Goal: Use online tool/utility: Utilize a website feature to perform a specific function

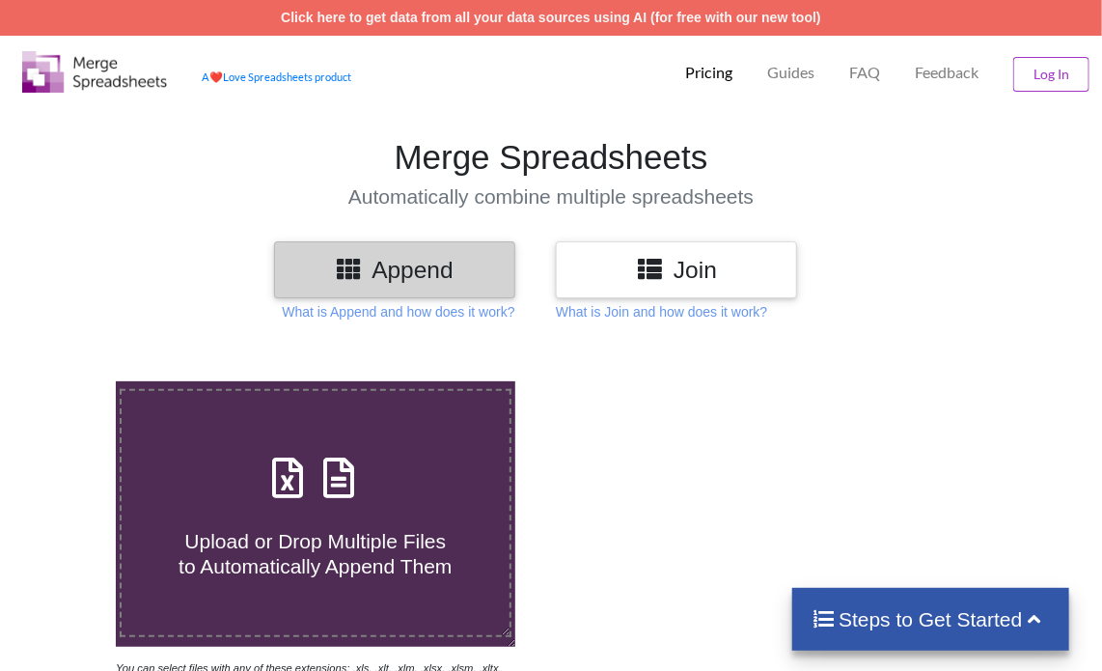
click at [338, 481] on icon at bounding box center [339, 468] width 48 height 41
click at [70, 381] on input "Upload or Drop Multiple Files to Automatically Append Them" at bounding box center [70, 381] width 0 height 0
type input "C:\fakepath\Task-report-27-09-2025T08_26.csv"
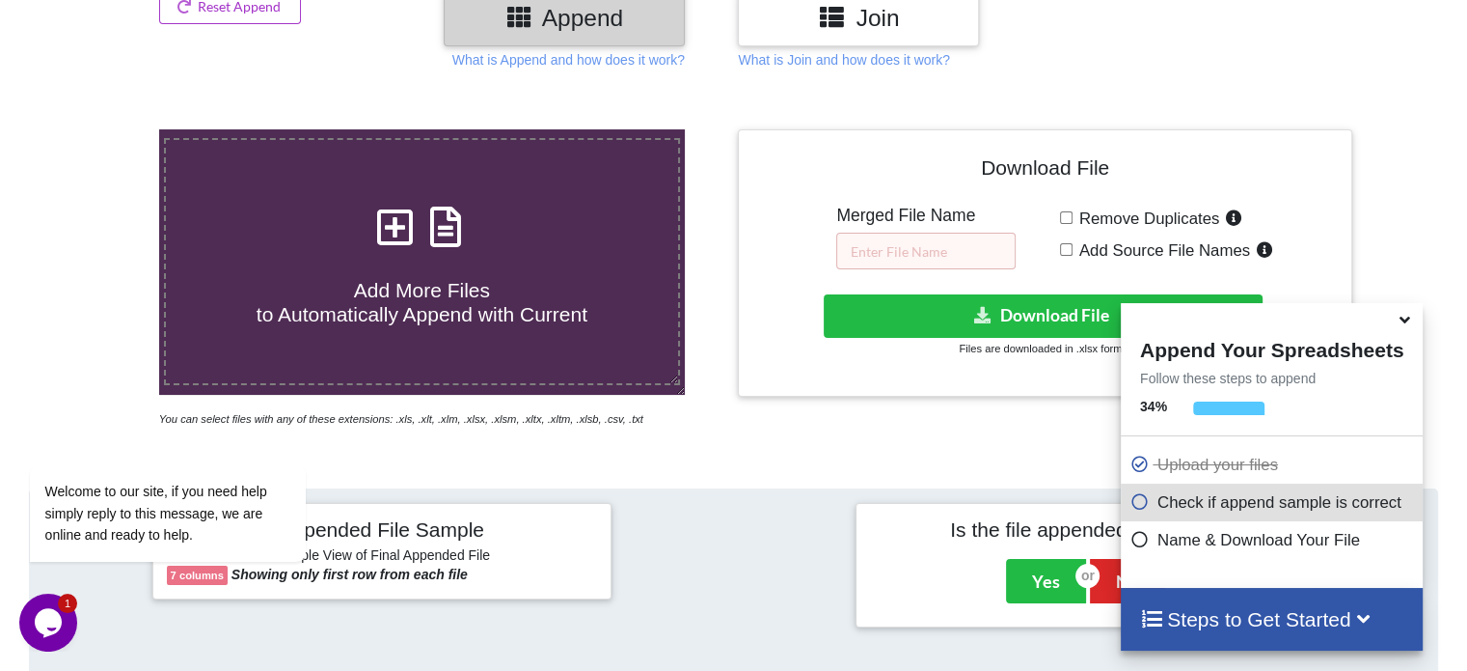
scroll to position [274, 0]
click at [444, 237] on icon at bounding box center [446, 217] width 48 height 41
click at [100, 129] on input "Add More Files to Automatically Append with Current" at bounding box center [100, 129] width 0 height 0
click at [943, 248] on input "text" at bounding box center [925, 251] width 179 height 37
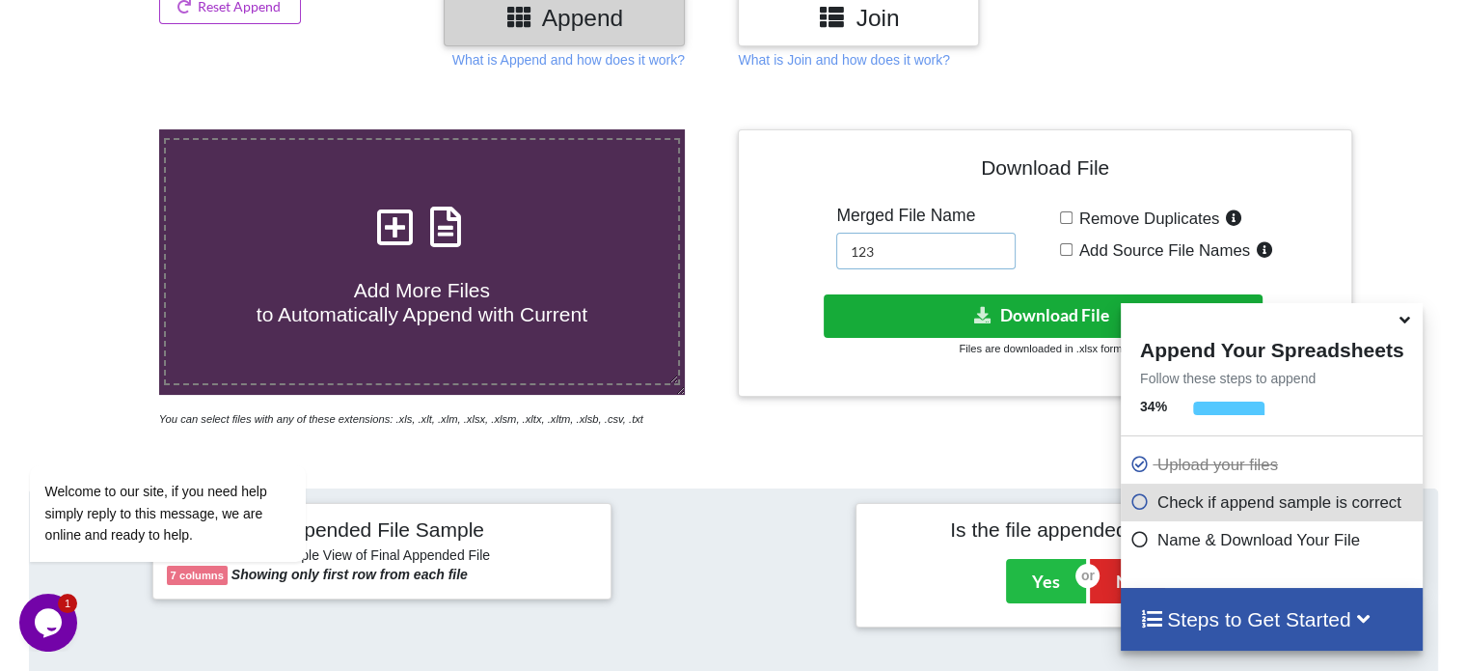
type input "123"
click at [926, 314] on button "Download File" at bounding box center [1043, 315] width 439 height 43
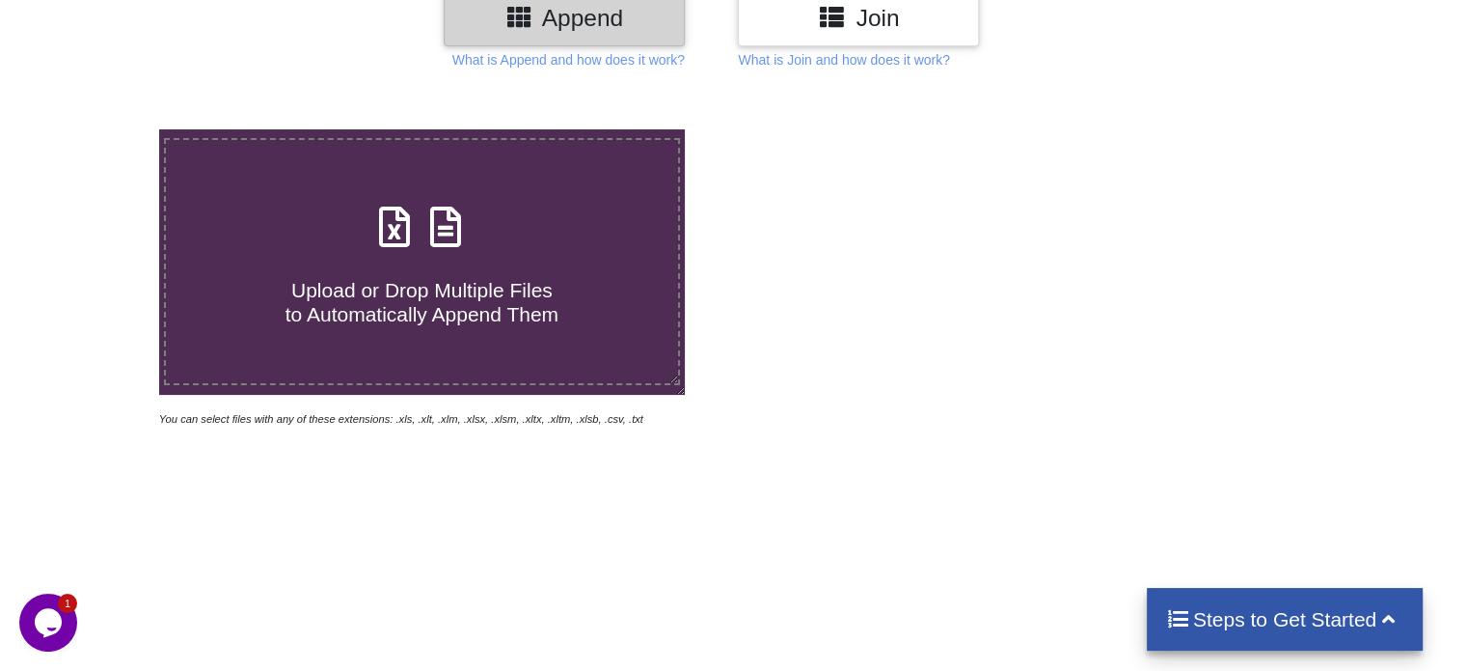
click at [446, 221] on icon at bounding box center [446, 217] width 48 height 41
click at [100, 129] on input "Upload or Drop Multiple Files to Automatically Append Them" at bounding box center [100, 129] width 0 height 0
type input "C:\fakepath\Task-report-27-09-2025T08_42.csv"
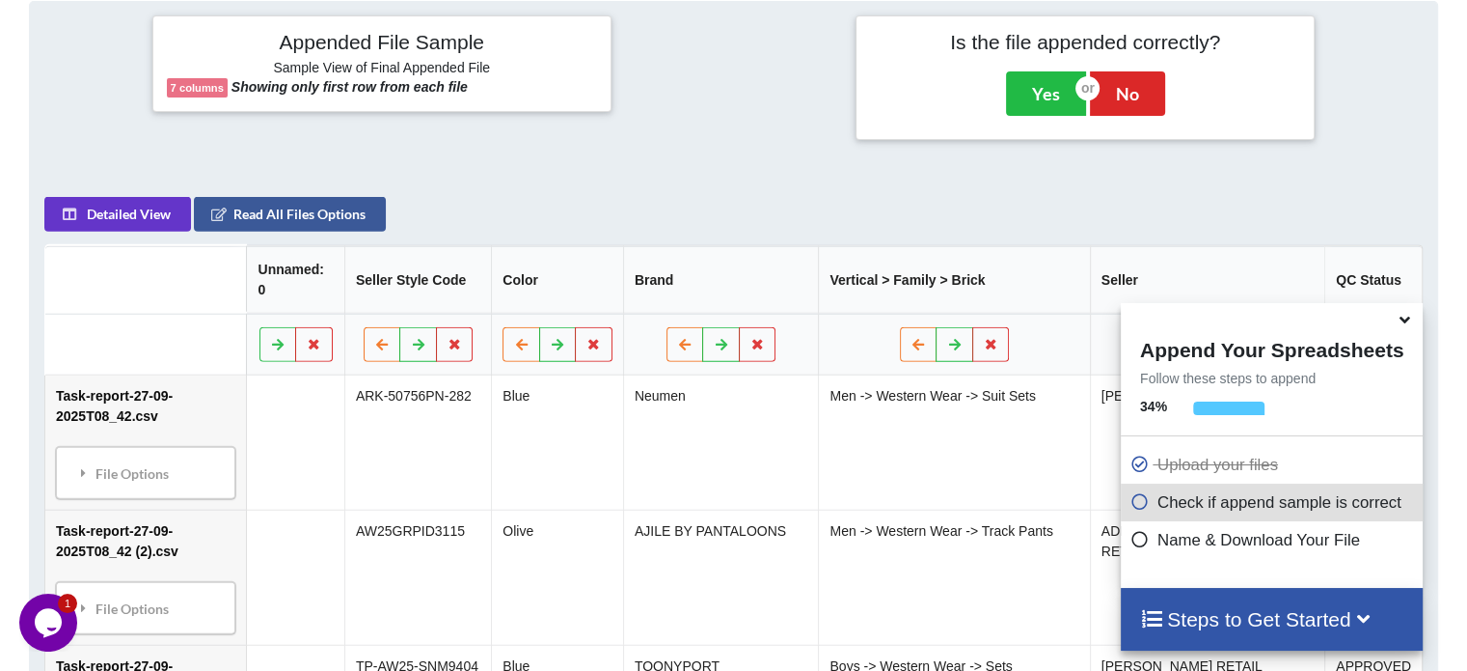
scroll to position [375, 0]
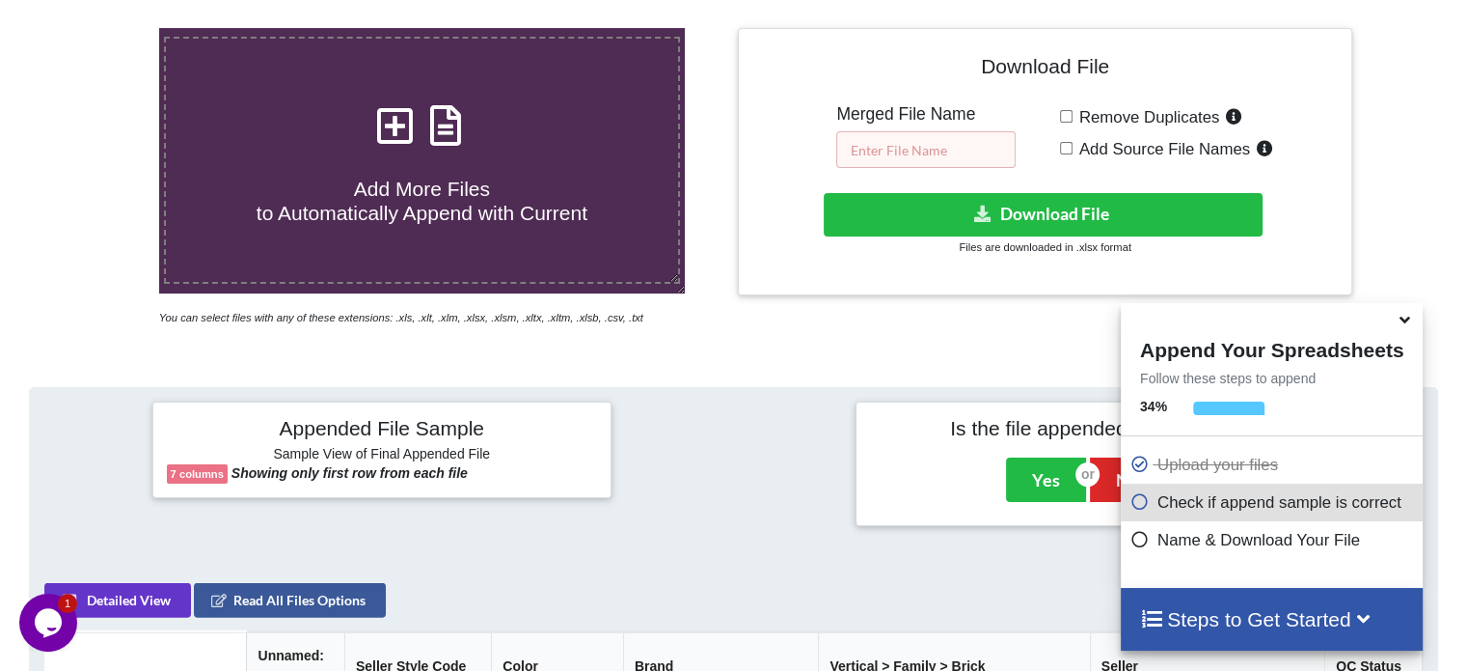
click at [918, 148] on input "text" at bounding box center [925, 149] width 179 height 37
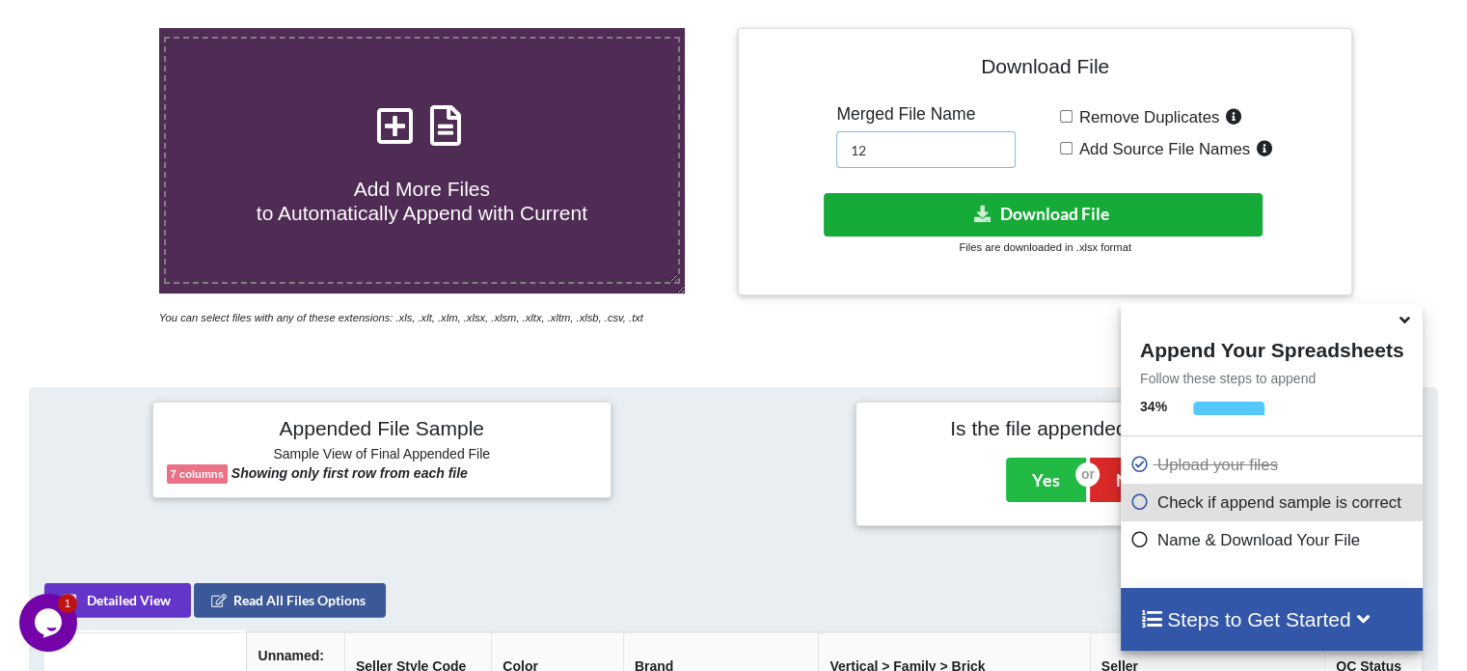
type input "12"
click at [1010, 206] on button "Download File" at bounding box center [1043, 214] width 439 height 43
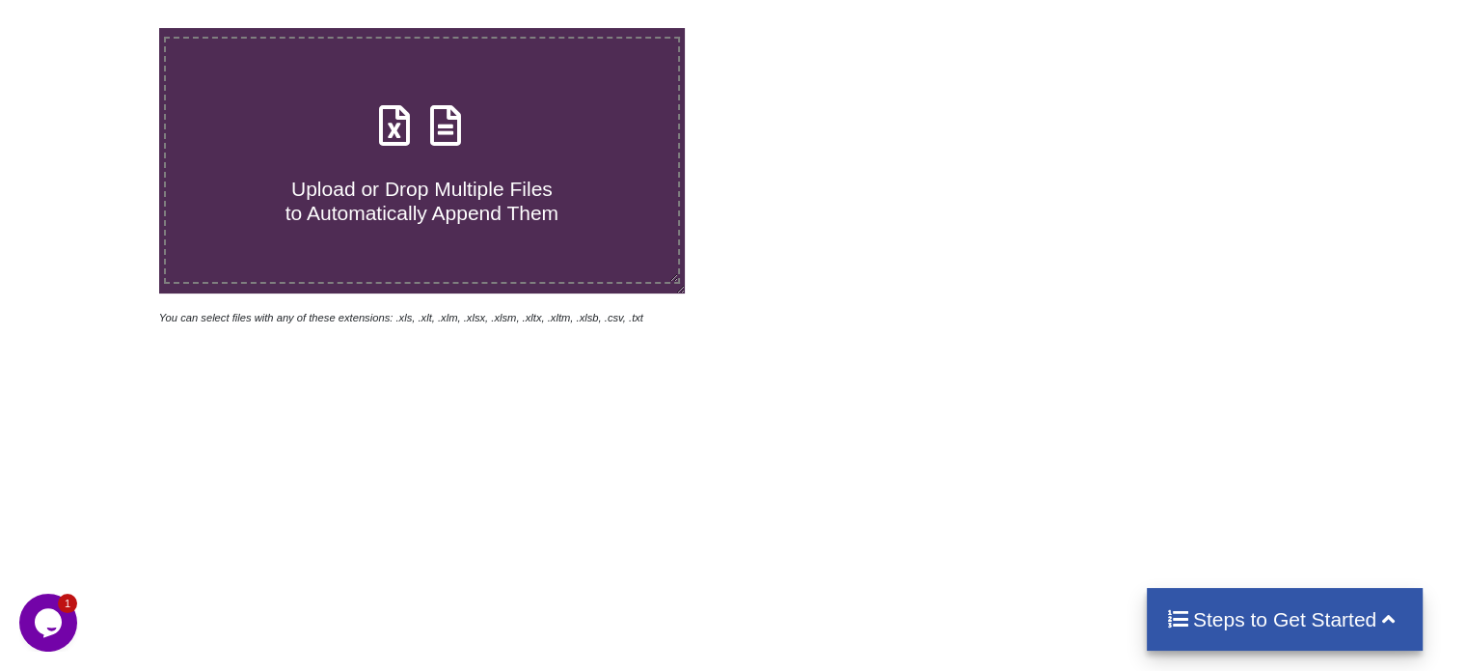
click at [450, 131] on icon at bounding box center [446, 116] width 48 height 41
click at [100, 28] on input "Upload or Drop Multiple Files to Automatically Append Them" at bounding box center [100, 28] width 0 height 0
type input "C:\fakepath\Task-report-27-09-2025T08_49.csv"
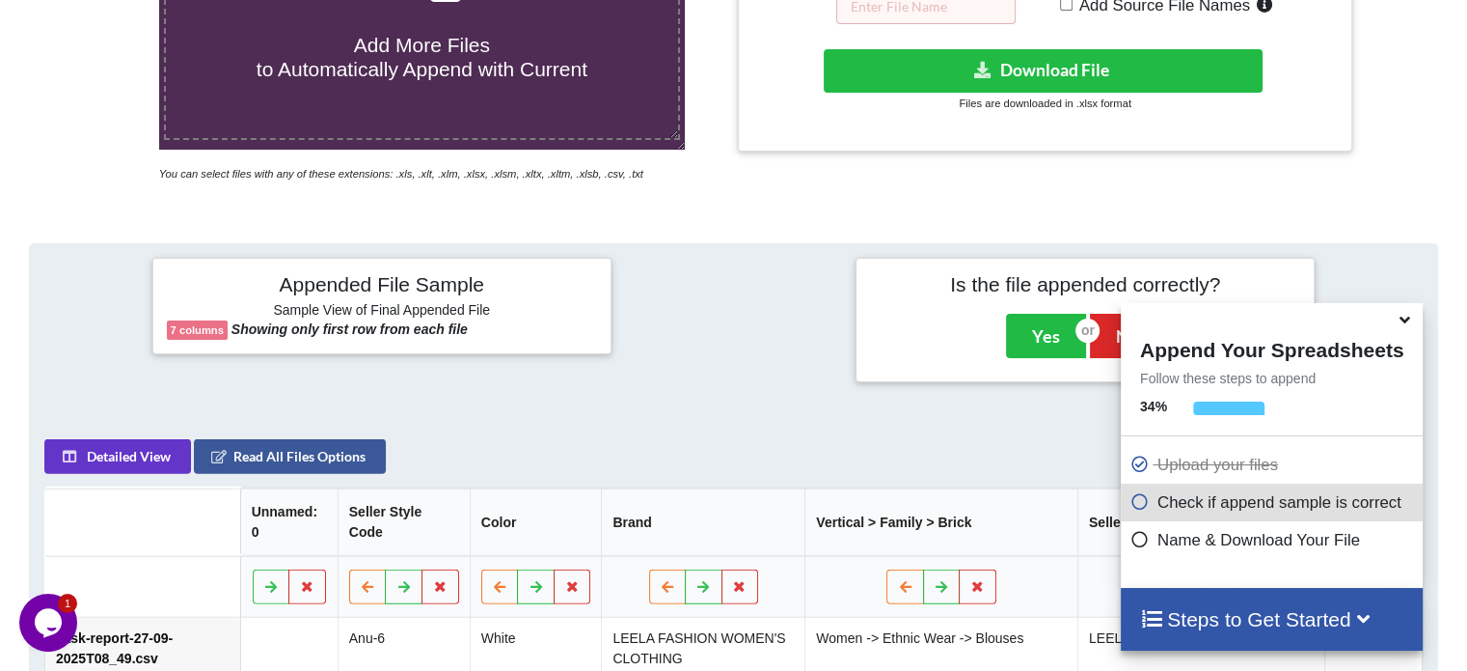
scroll to position [279, 0]
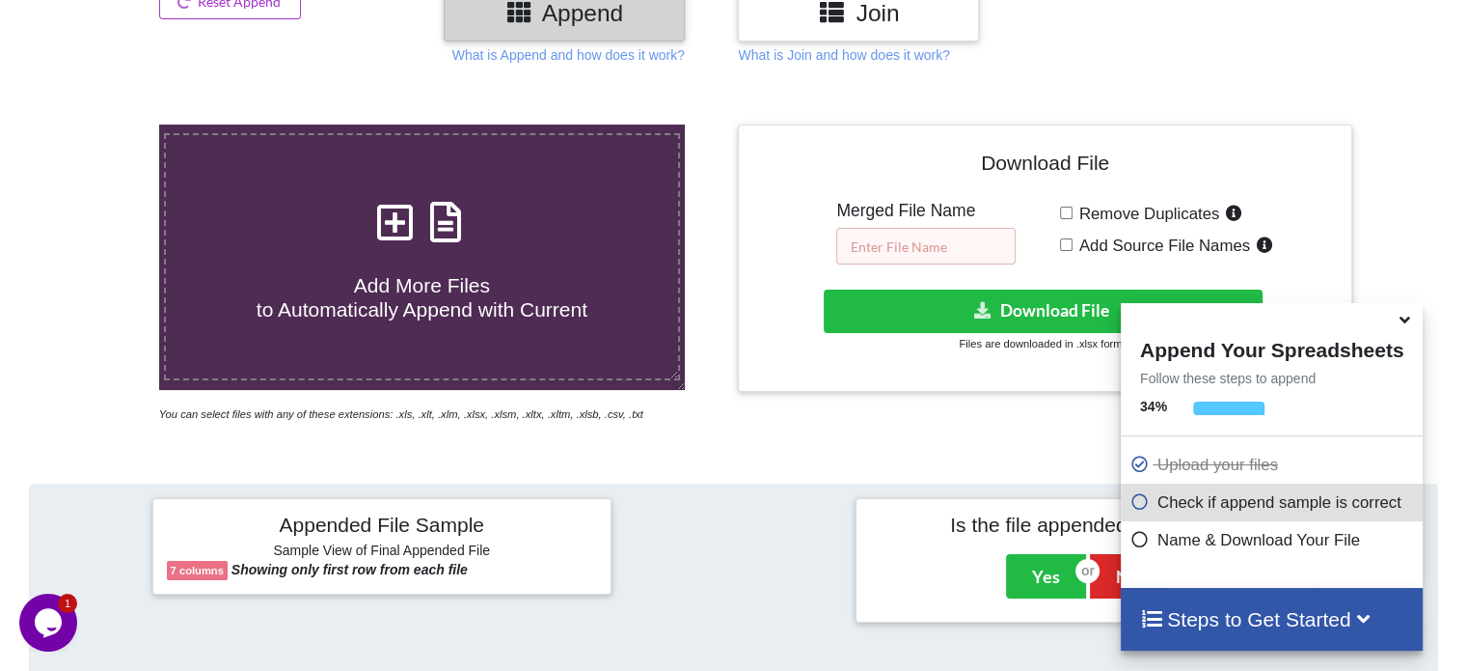
click at [956, 245] on input "text" at bounding box center [925, 246] width 179 height 37
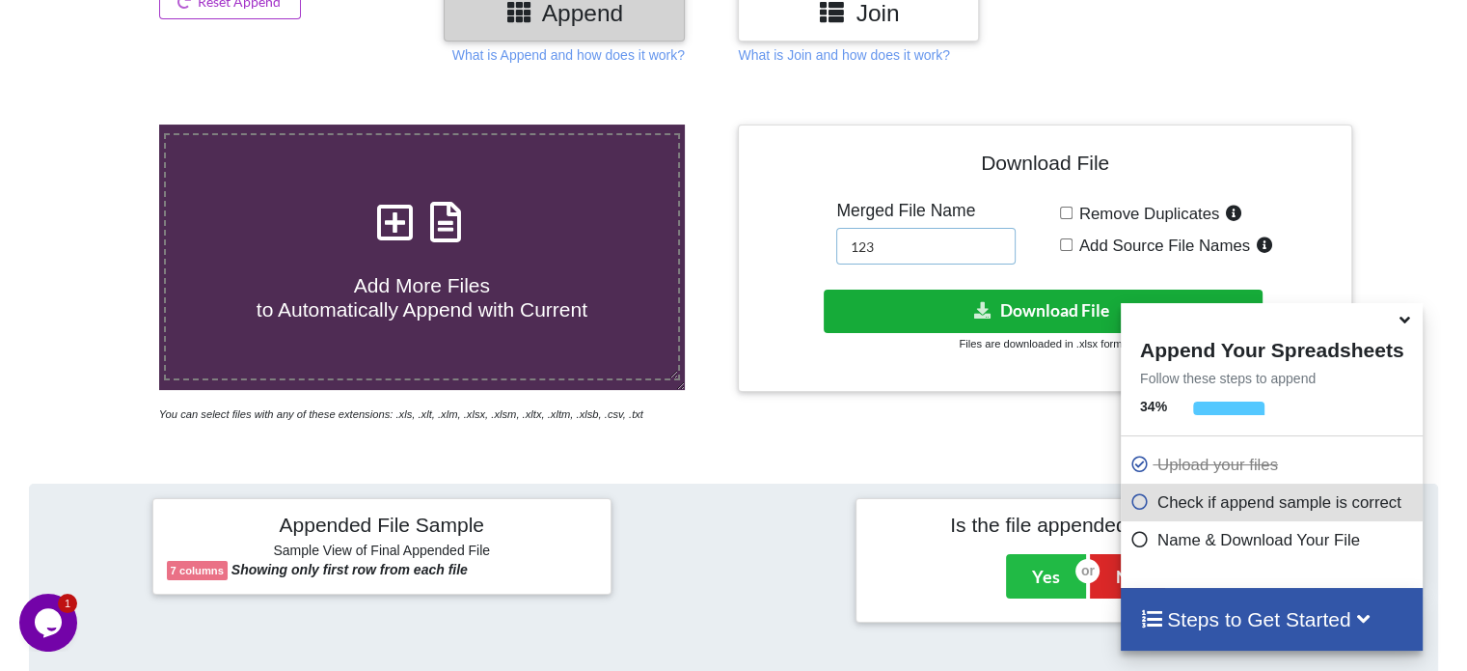
type input "123"
click at [942, 302] on button "Download File" at bounding box center [1043, 310] width 439 height 43
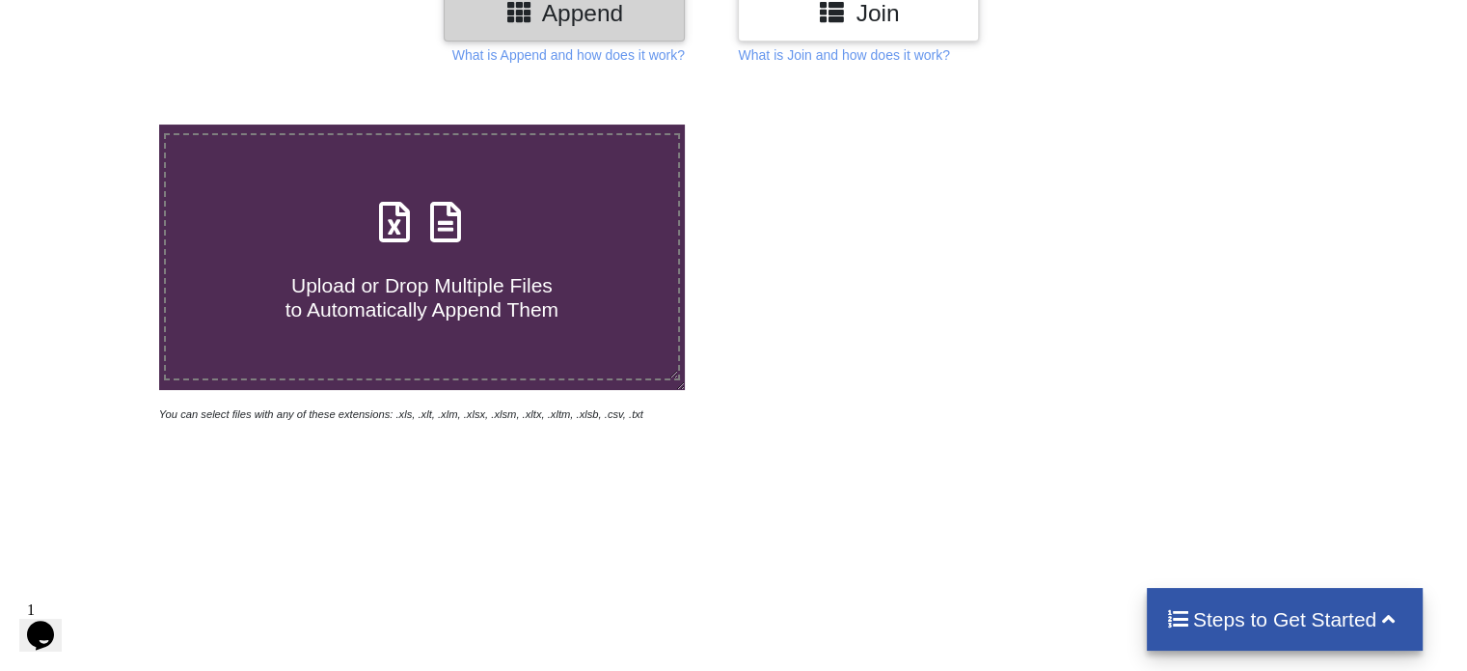
click at [452, 233] on icon at bounding box center [446, 212] width 48 height 41
click at [100, 124] on input "Upload or Drop Multiple Files to Automatically Append Them" at bounding box center [100, 124] width 0 height 0
type input "C:\fakepath\Task-report-27-09-2025T08_54.csv"
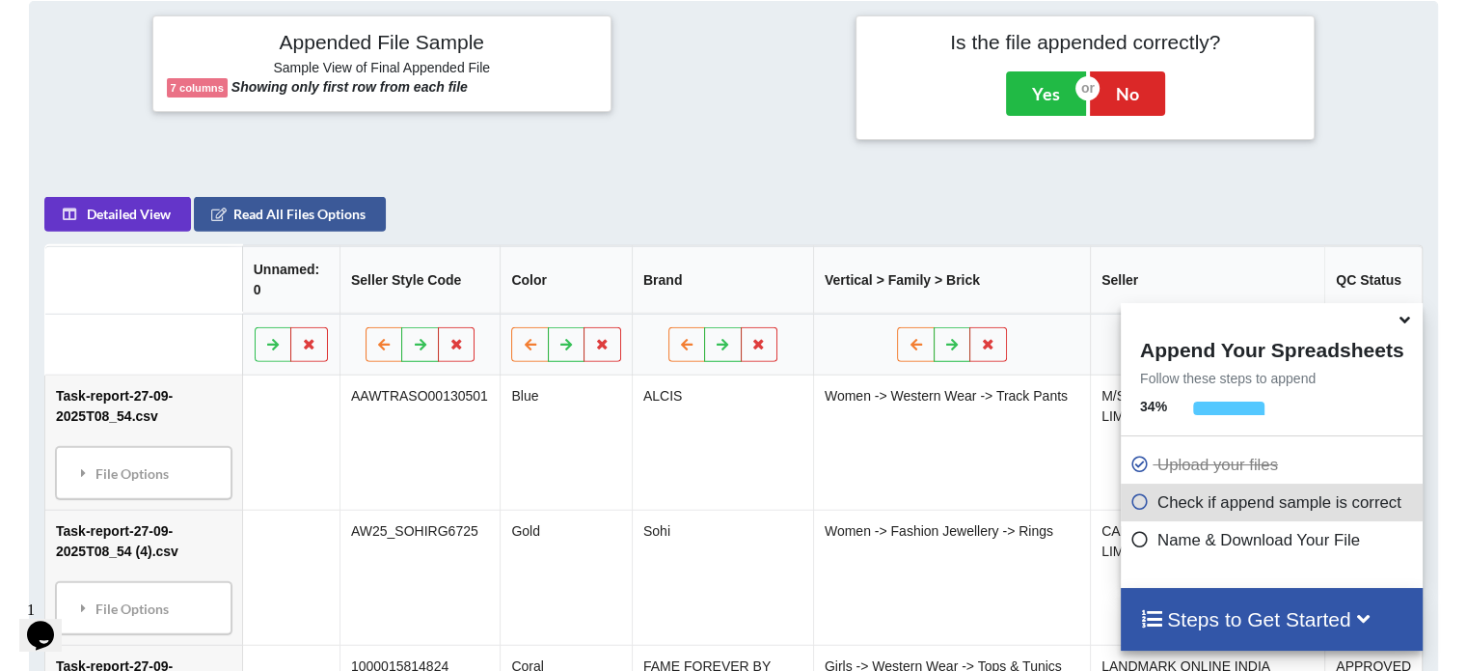
scroll to position [279, 0]
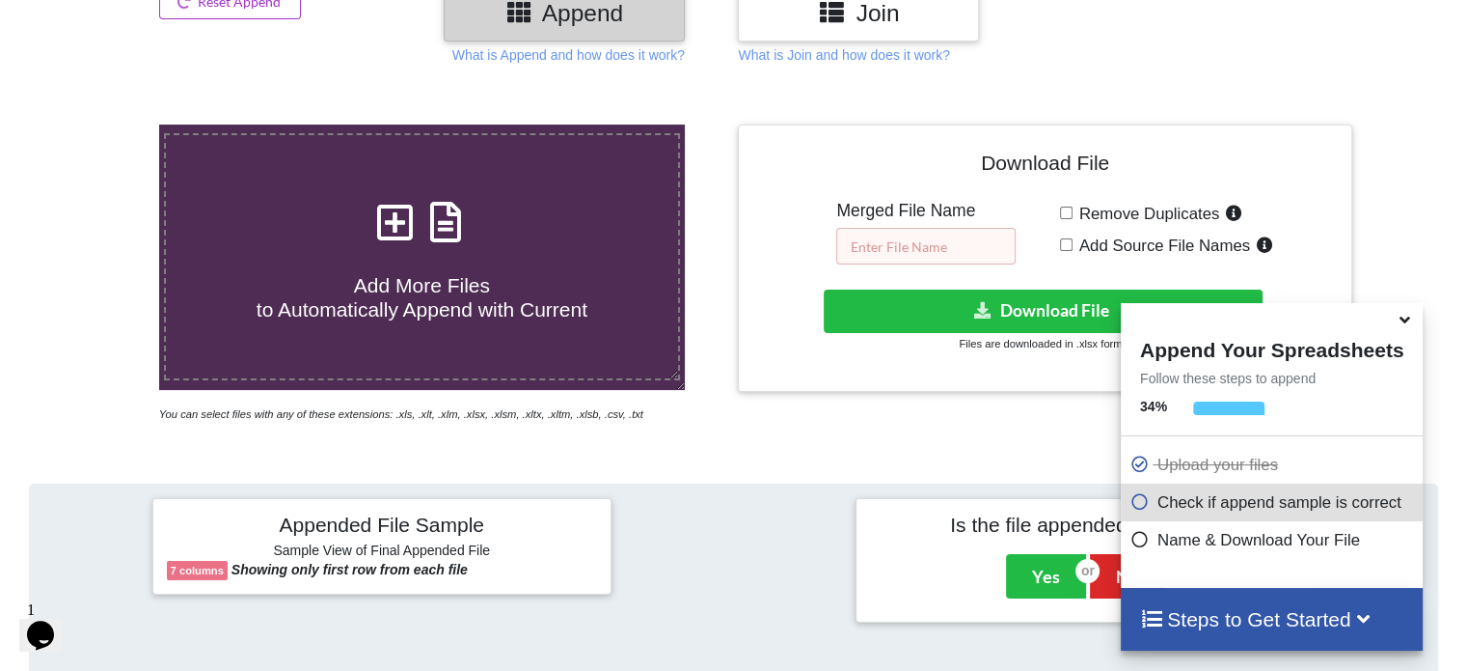
click at [934, 242] on input "text" at bounding box center [925, 246] width 179 height 37
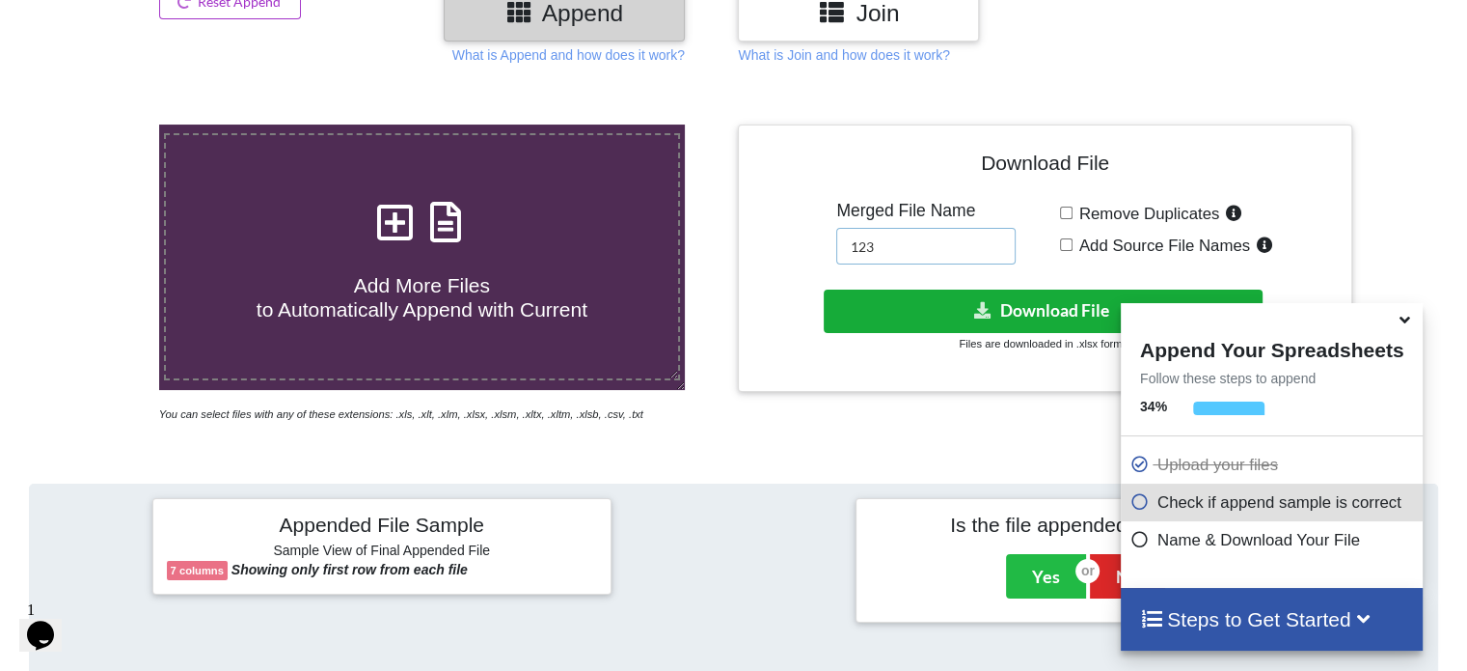
type input "123"
click at [932, 305] on button "Download File" at bounding box center [1043, 310] width 439 height 43
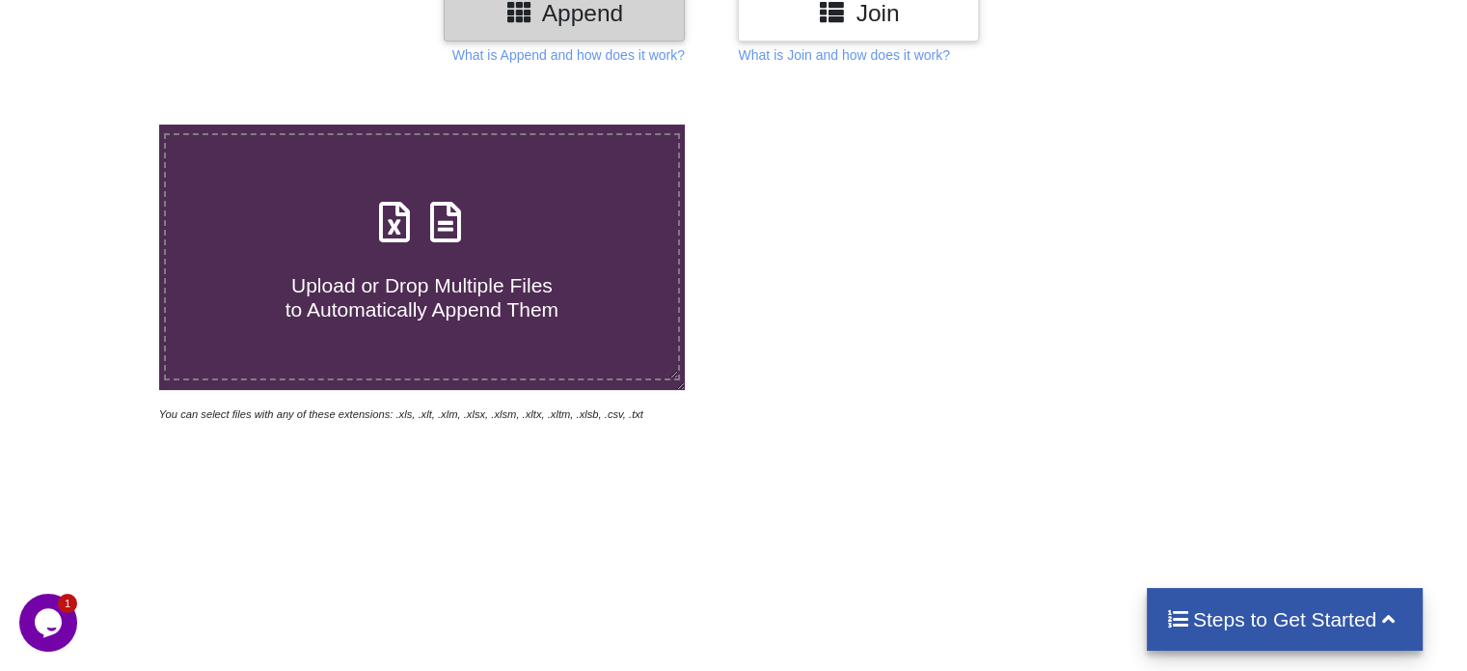
click at [455, 217] on icon at bounding box center [446, 212] width 48 height 41
click at [100, 124] on input "Upload or Drop Multiple Files to Automatically Append Them" at bounding box center [100, 124] width 0 height 0
type input "C:\fakepath\Task-report-27-09-2025T09_11.csv"
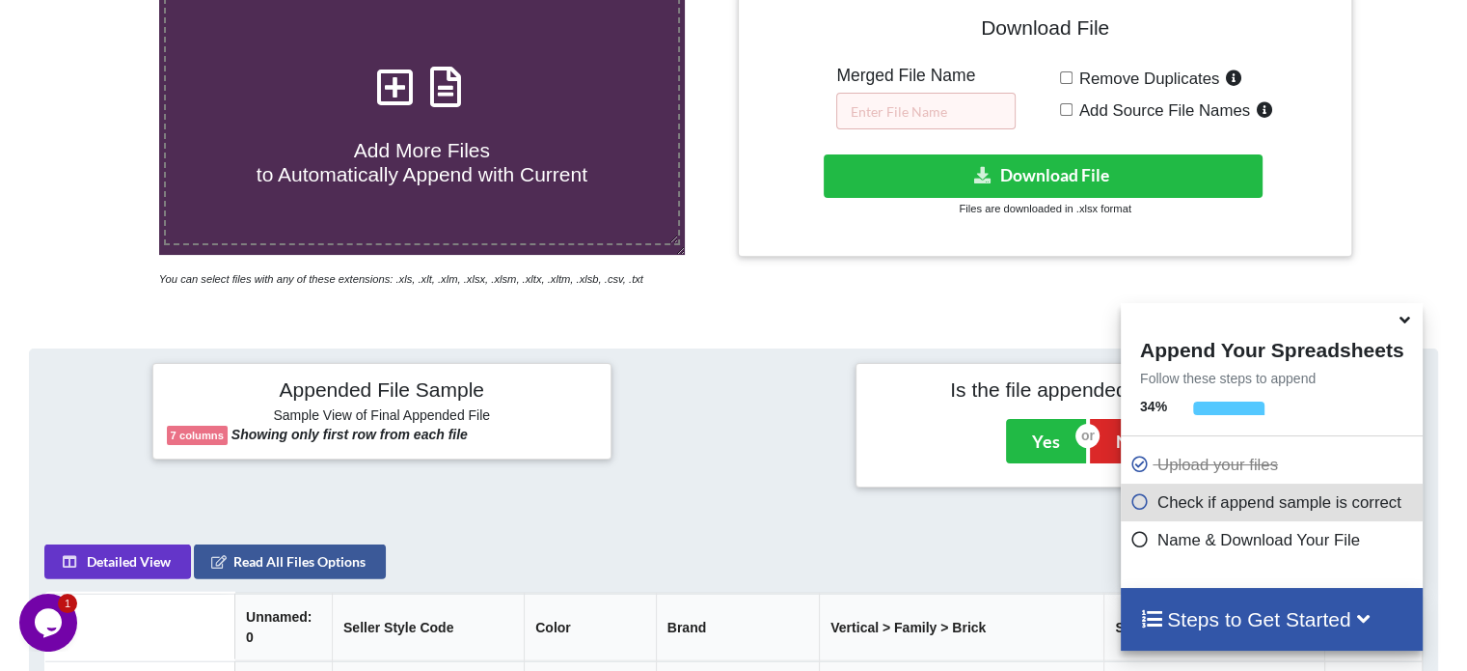
scroll to position [279, 0]
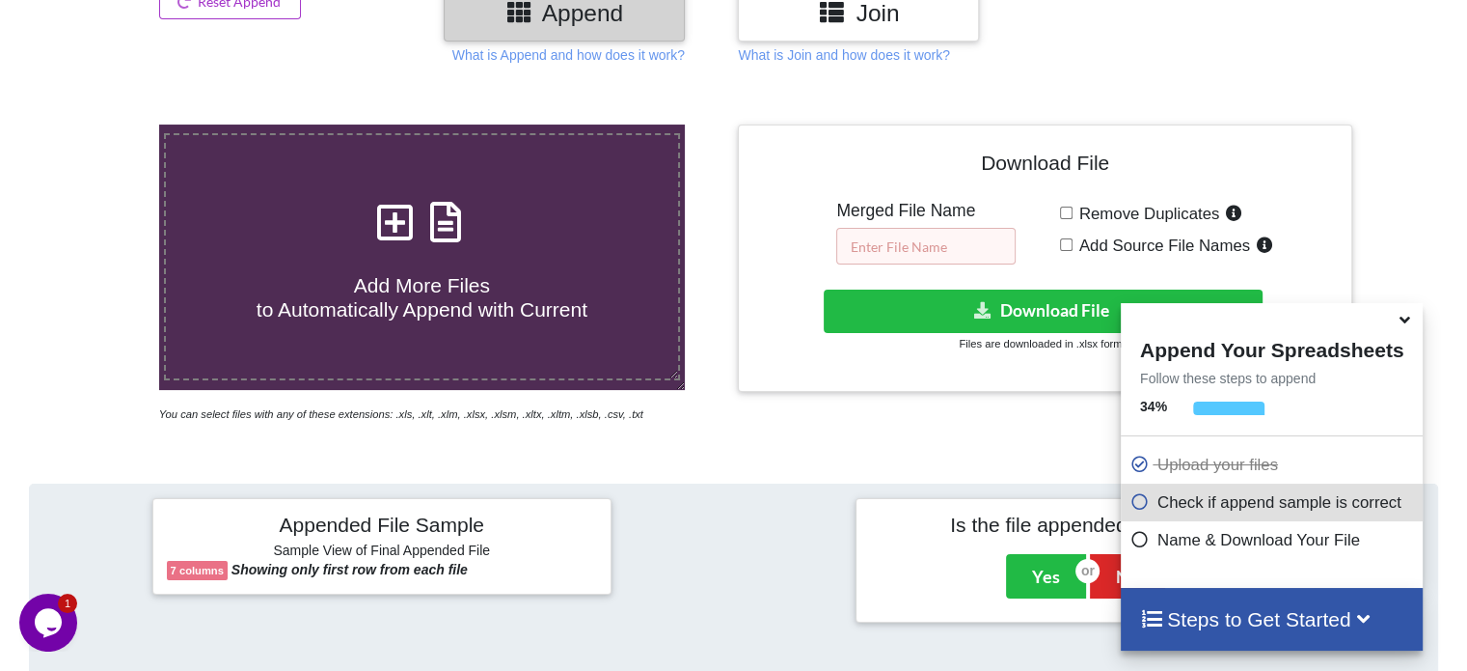
click at [933, 240] on input "text" at bounding box center [925, 246] width 179 height 37
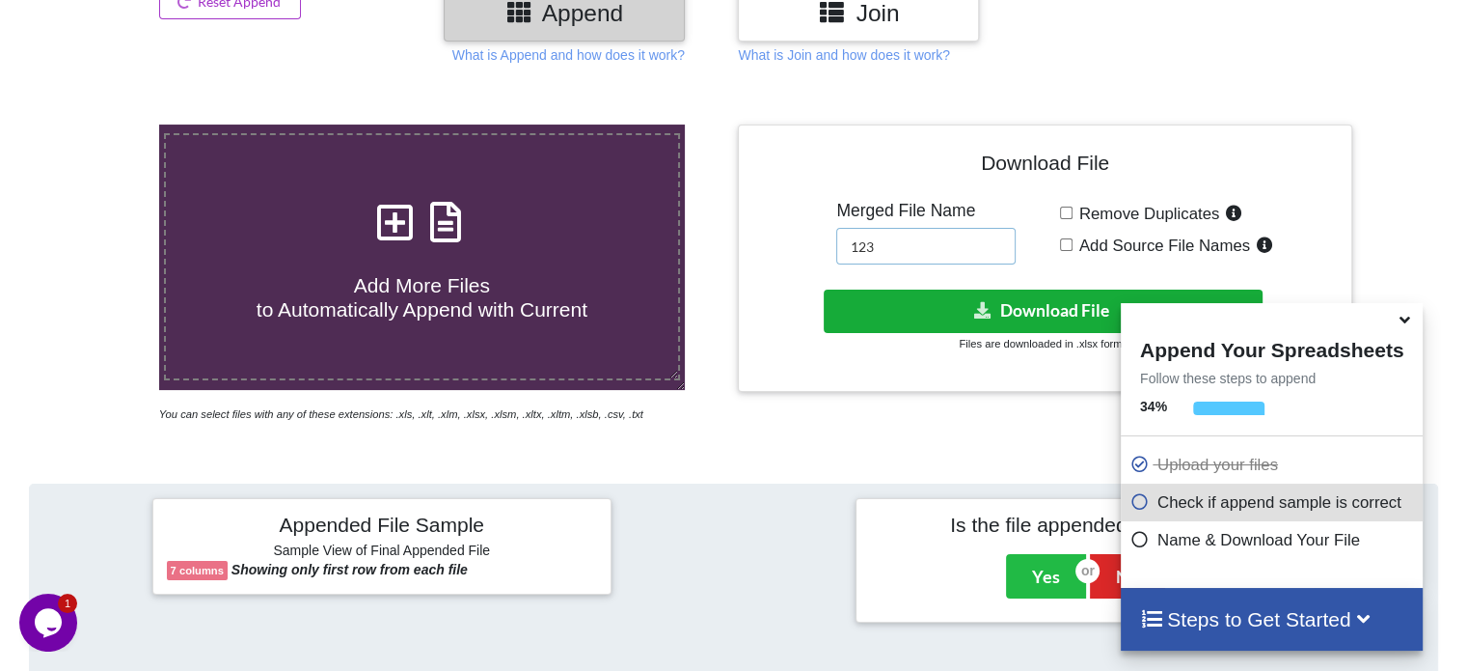
type input "123"
click at [912, 305] on button "Download File" at bounding box center [1043, 310] width 439 height 43
